Goal: Go to known website: Go to known website

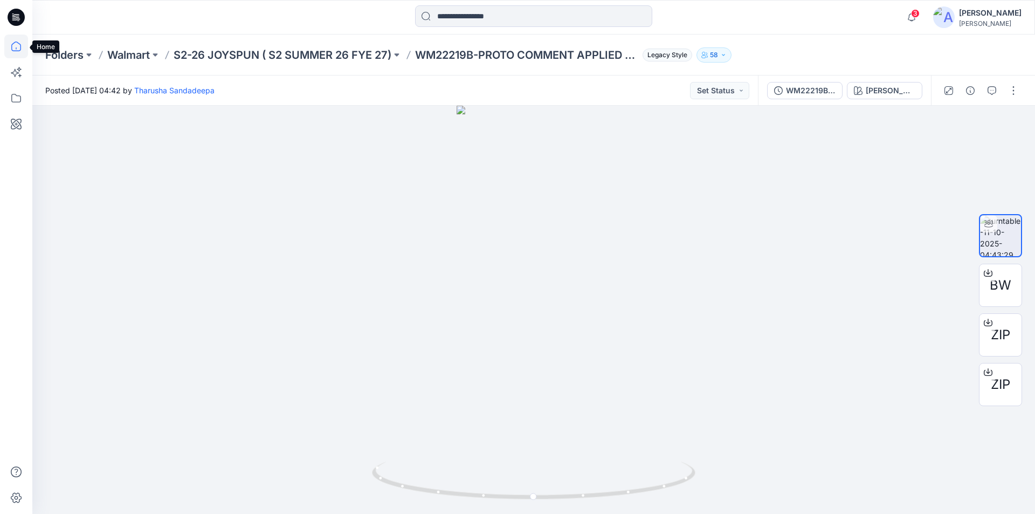
click at [16, 48] on icon at bounding box center [16, 46] width 24 height 24
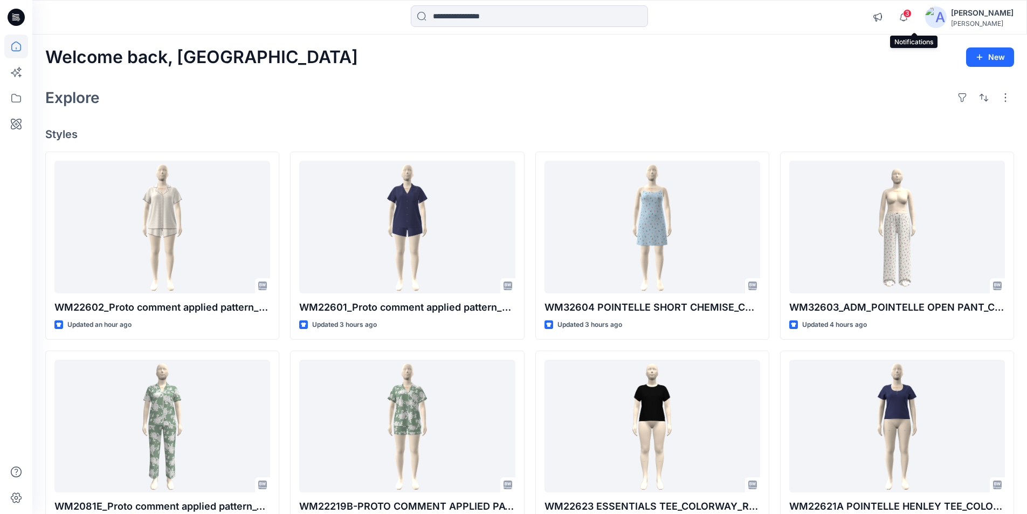
click at [911, 16] on span "3" at bounding box center [907, 13] width 9 height 9
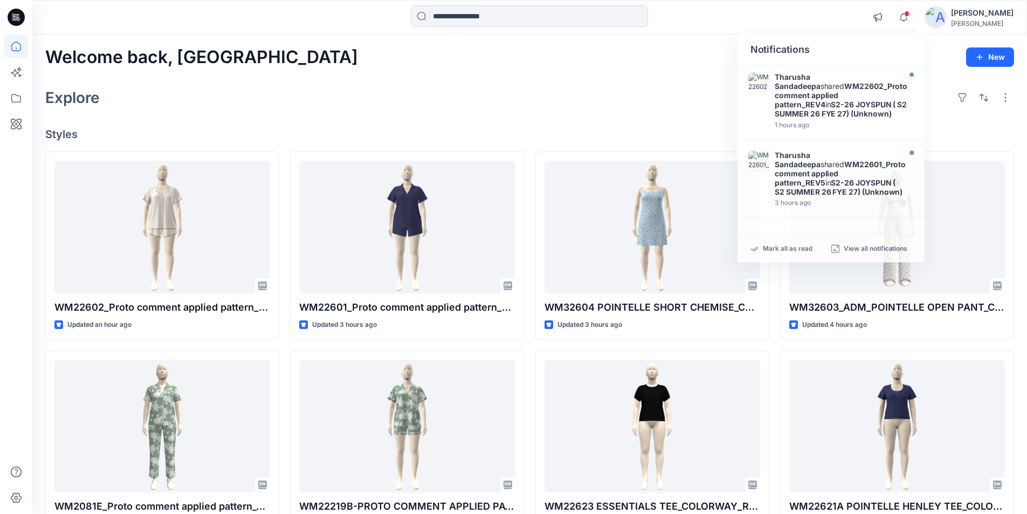
click at [572, 60] on div "Welcome back, [GEOGRAPHIC_DATA] New" at bounding box center [529, 57] width 969 height 20
